Goal: Check status: Check status

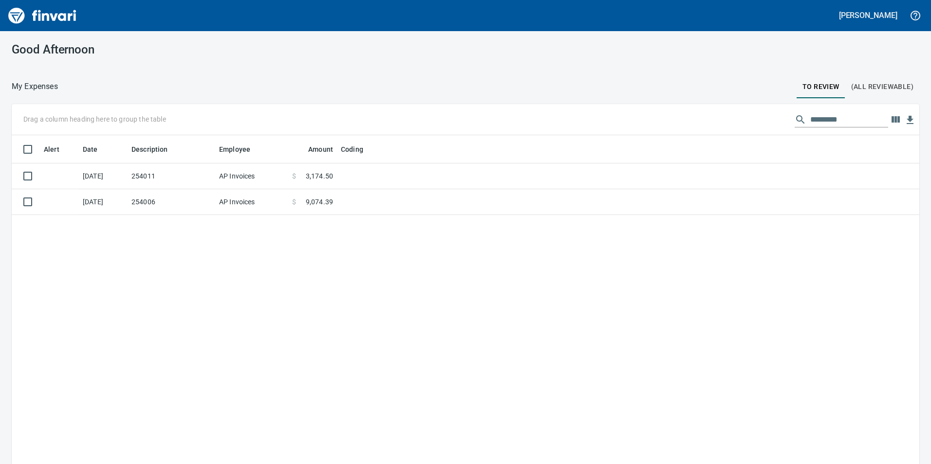
scroll to position [350, 893]
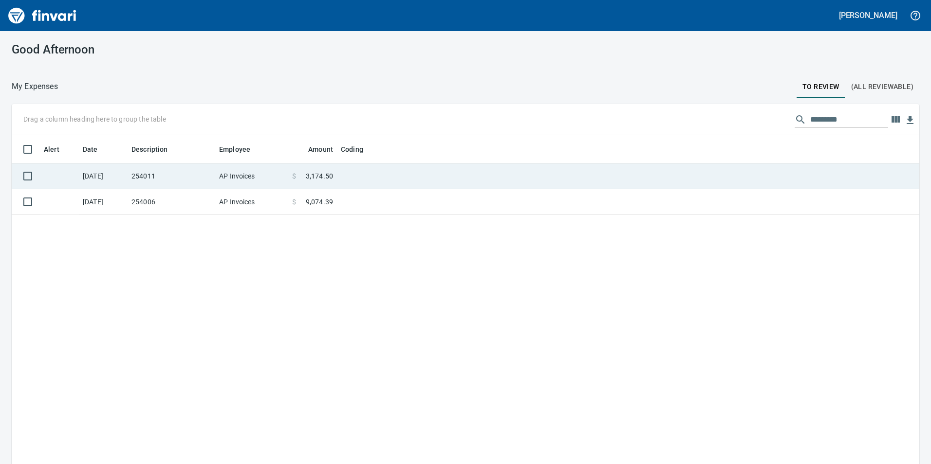
click at [378, 186] on td at bounding box center [458, 177] width 243 height 26
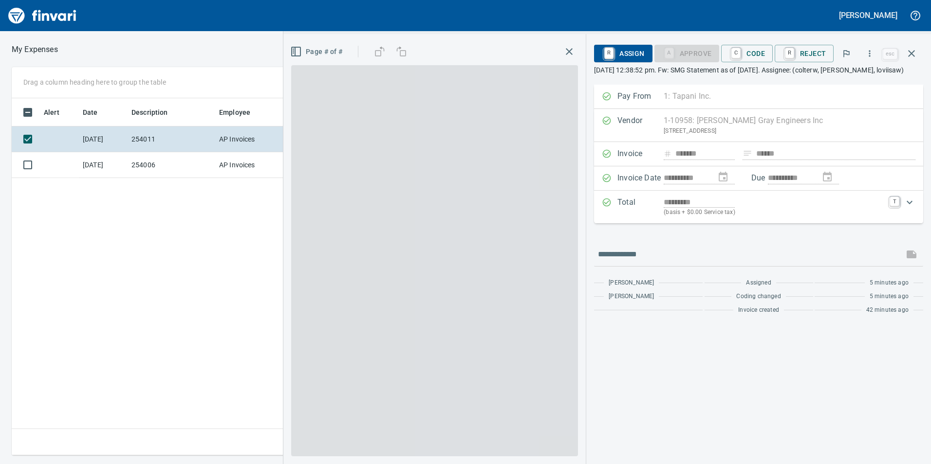
scroll to position [350, 657]
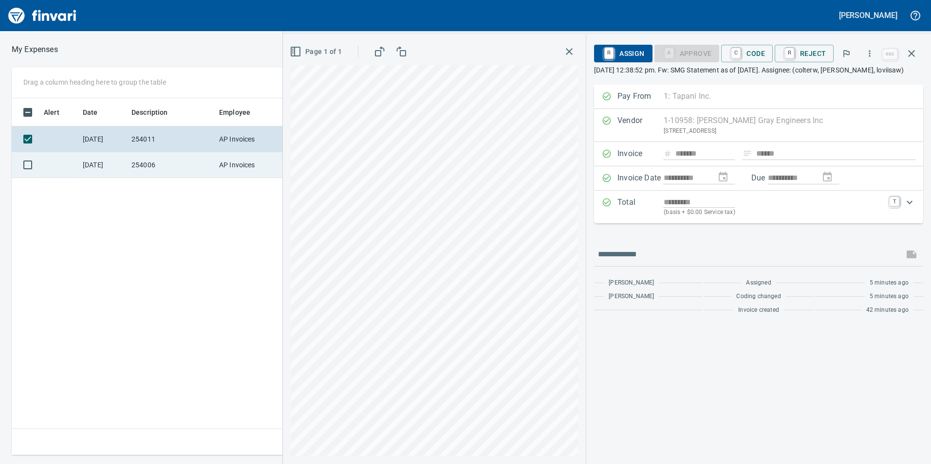
click at [155, 165] on td "254006" at bounding box center [172, 165] width 88 height 26
